Goal: Task Accomplishment & Management: Use online tool/utility

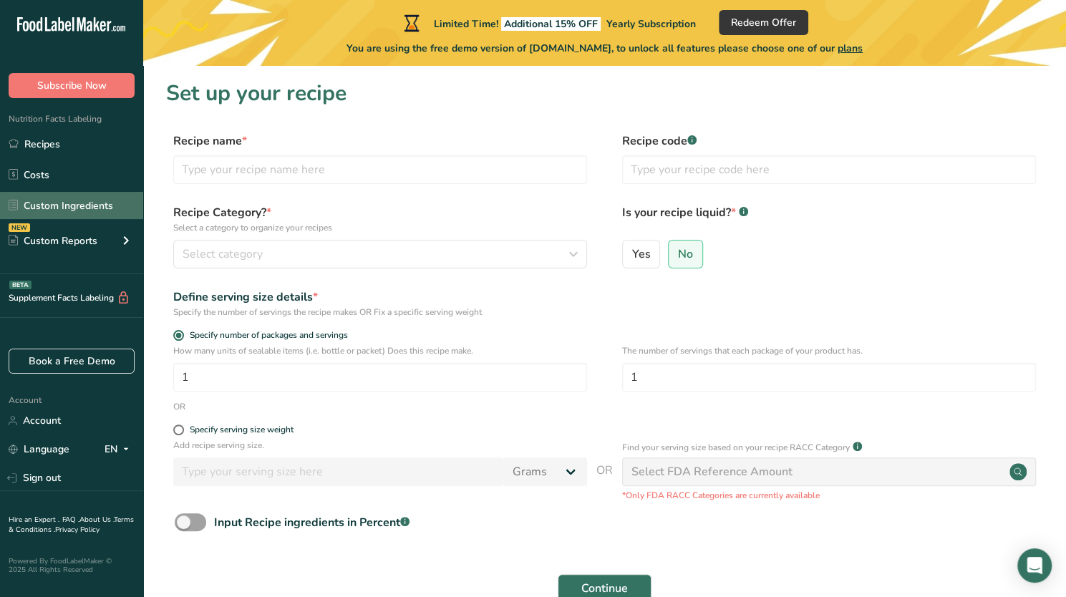
click at [117, 194] on link "Custom Ingredients" at bounding box center [71, 205] width 143 height 27
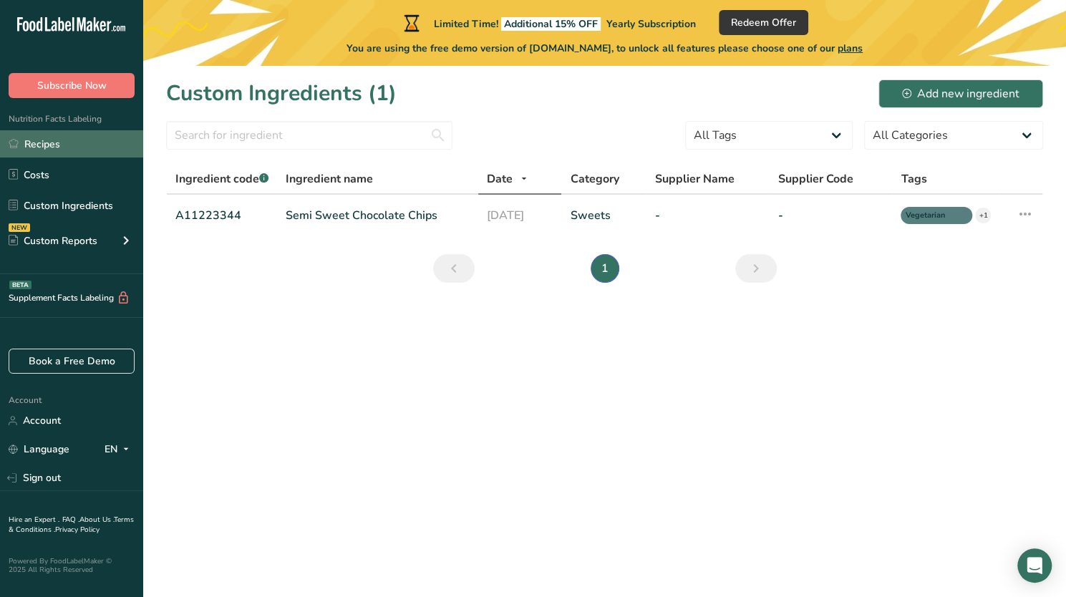
click at [46, 145] on link "Recipes" at bounding box center [71, 143] width 143 height 27
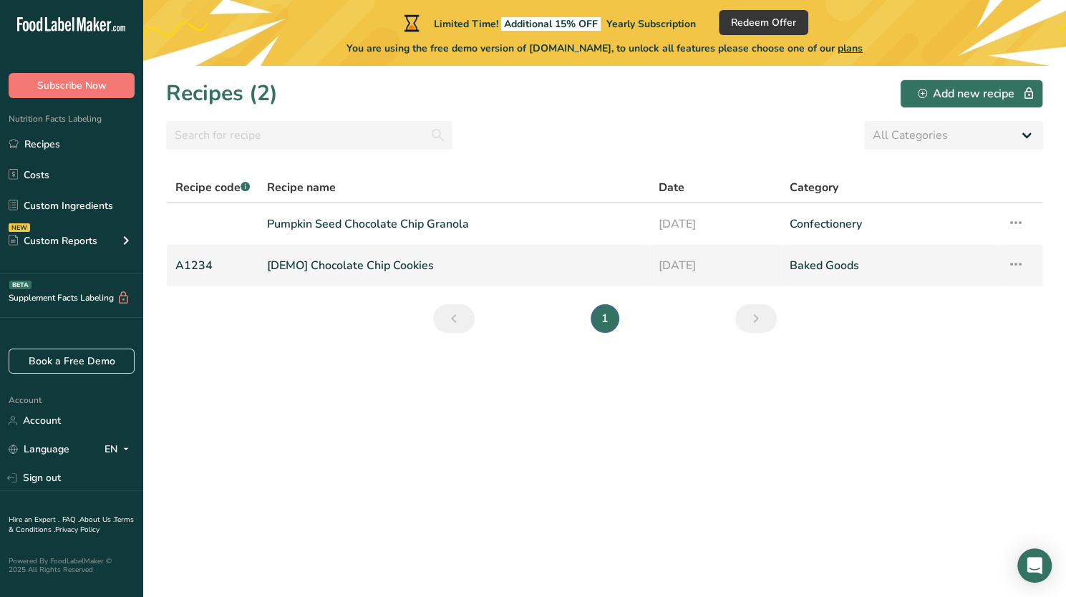
click at [358, 267] on link "[DEMO] Chocolate Chip Cookies" at bounding box center [454, 266] width 374 height 30
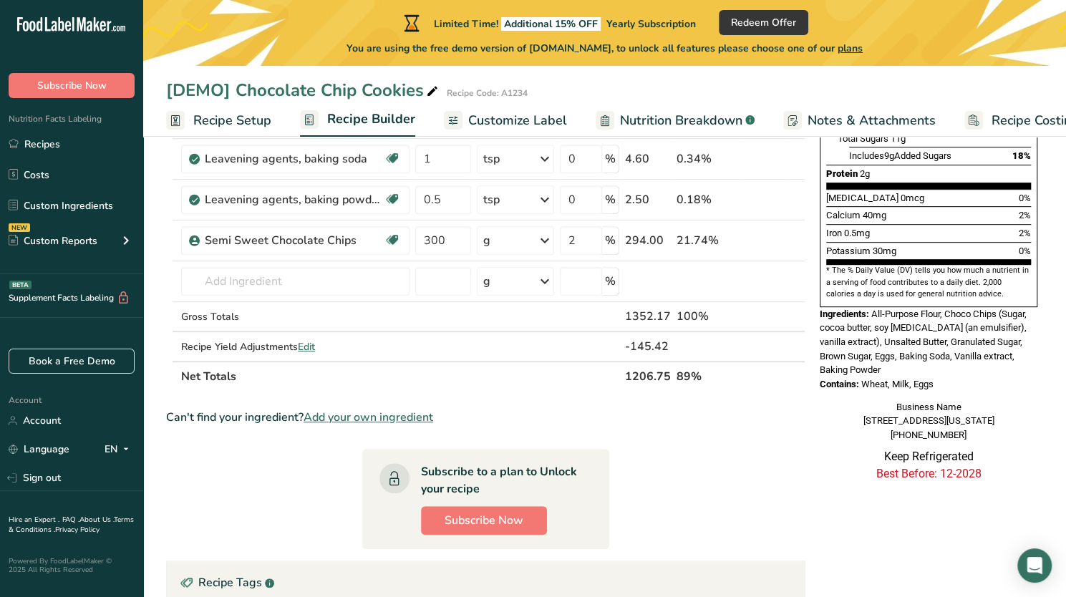
scroll to position [357, 0]
click at [304, 342] on span "Edit" at bounding box center [306, 348] width 17 height 14
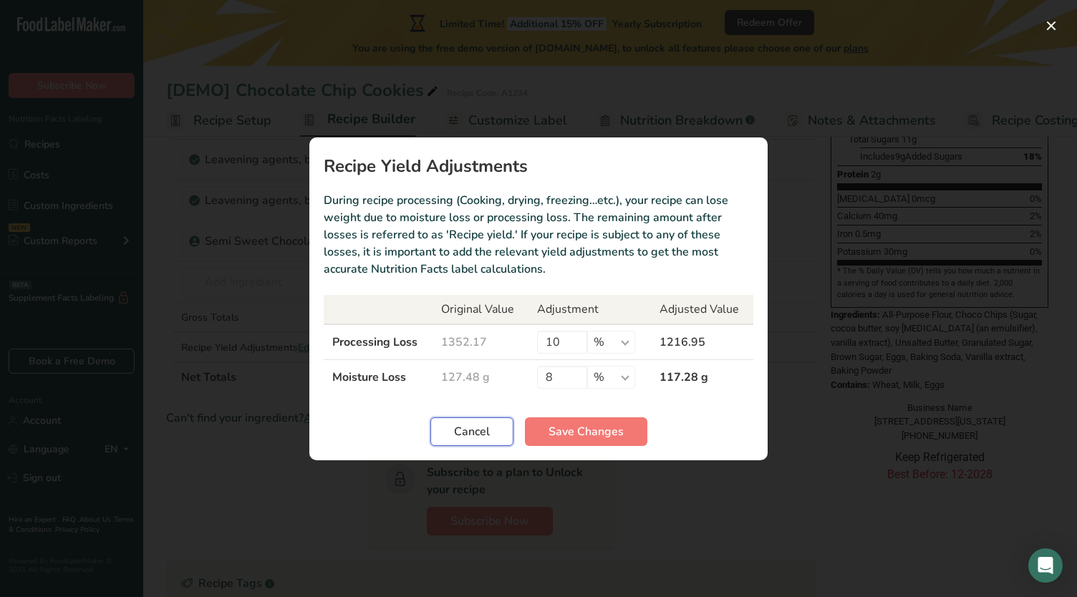
click at [475, 430] on span "Cancel" at bounding box center [472, 431] width 36 height 17
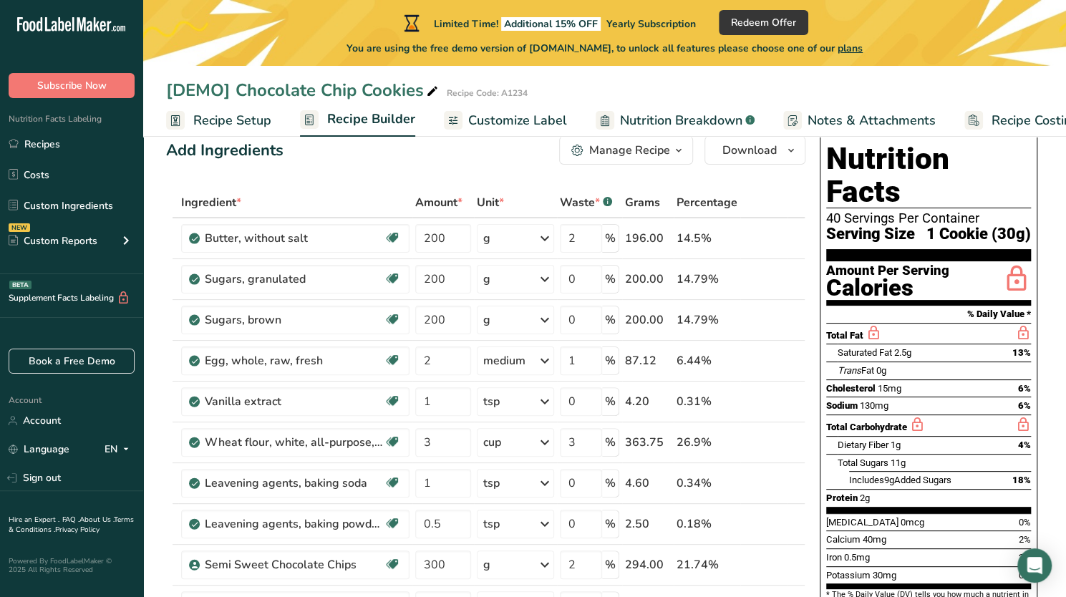
scroll to position [0, 0]
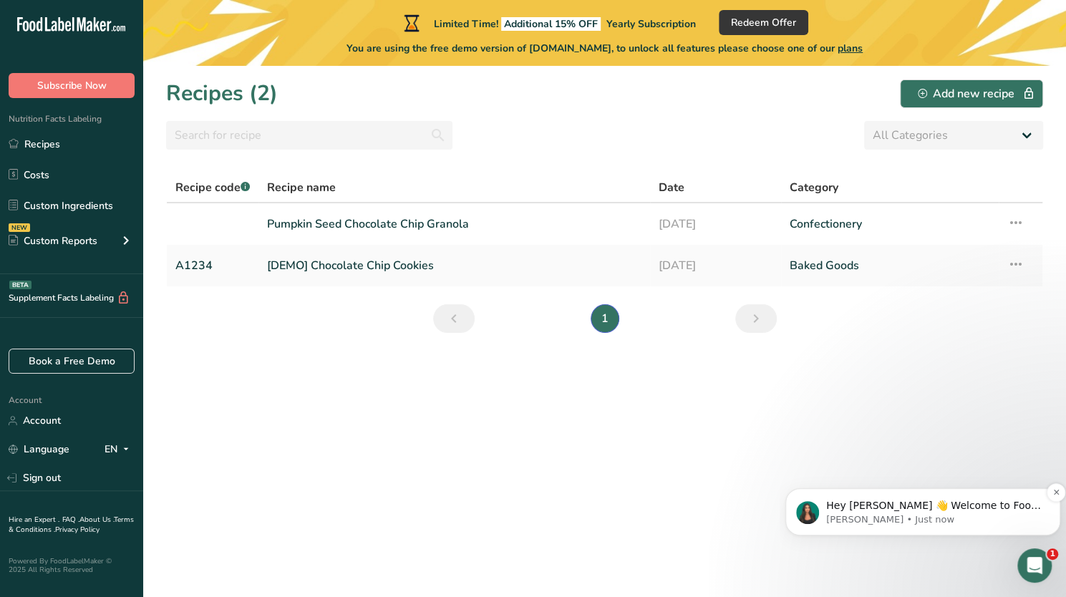
click at [906, 510] on p "Hey [PERSON_NAME] 👋 Welcome to Food Label Maker🙌 Take a look around! If you hav…" at bounding box center [934, 506] width 216 height 14
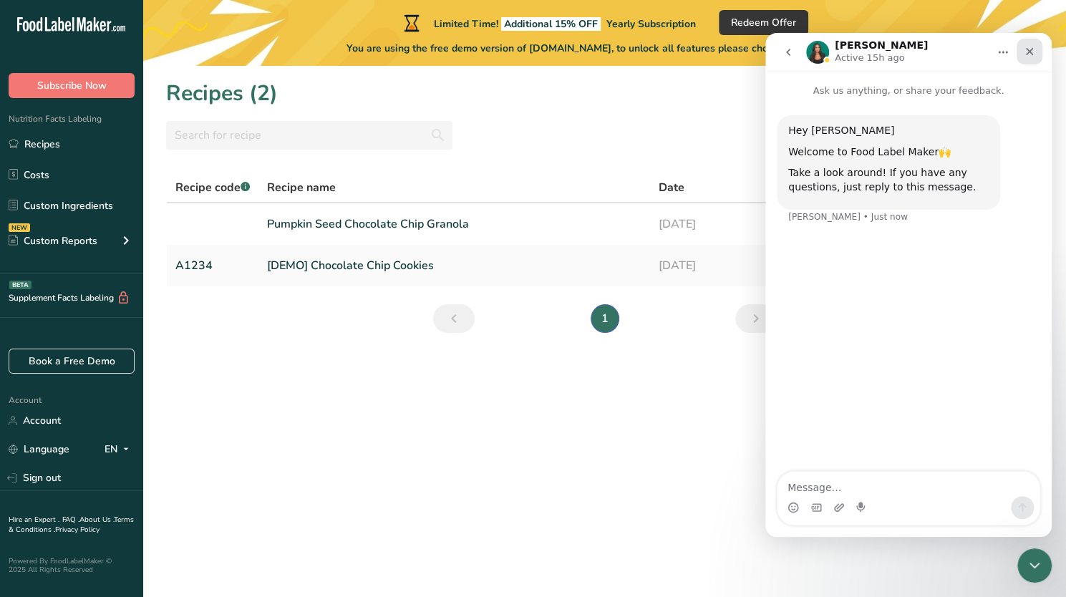
click at [1025, 55] on icon "Close" at bounding box center [1029, 51] width 11 height 11
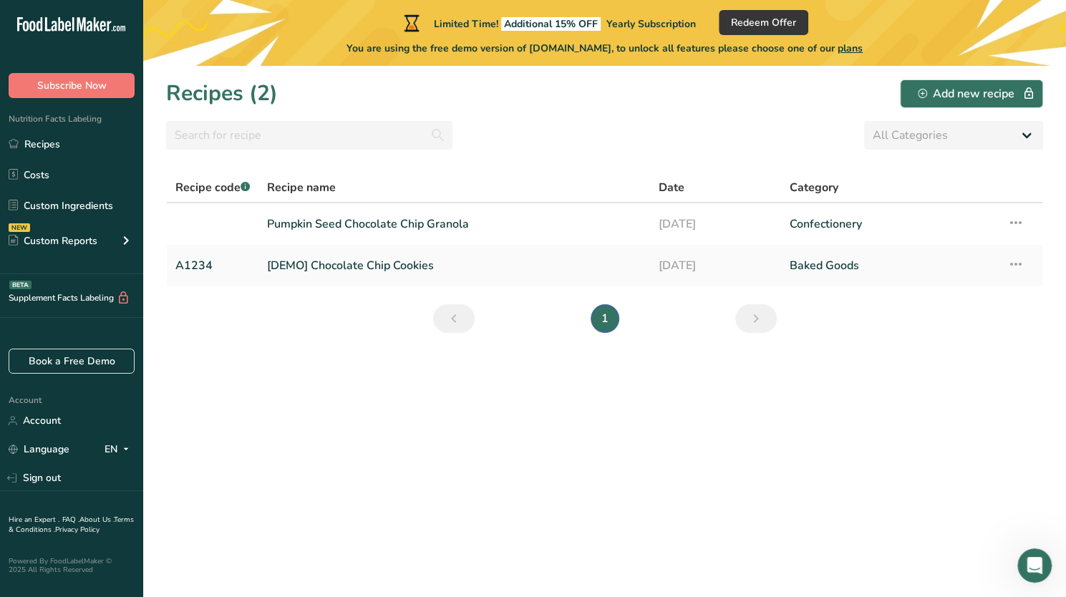
drag, startPoint x: 260, startPoint y: 22, endPoint x: 896, endPoint y: -80, distance: 643.9
click at [896, 0] on html ".a-20{fill:#fff;} Subscribe Now Nutrition Facts Labeling Recipes Costs Custom I…" at bounding box center [533, 298] width 1066 height 597
